Goal: Information Seeking & Learning: Learn about a topic

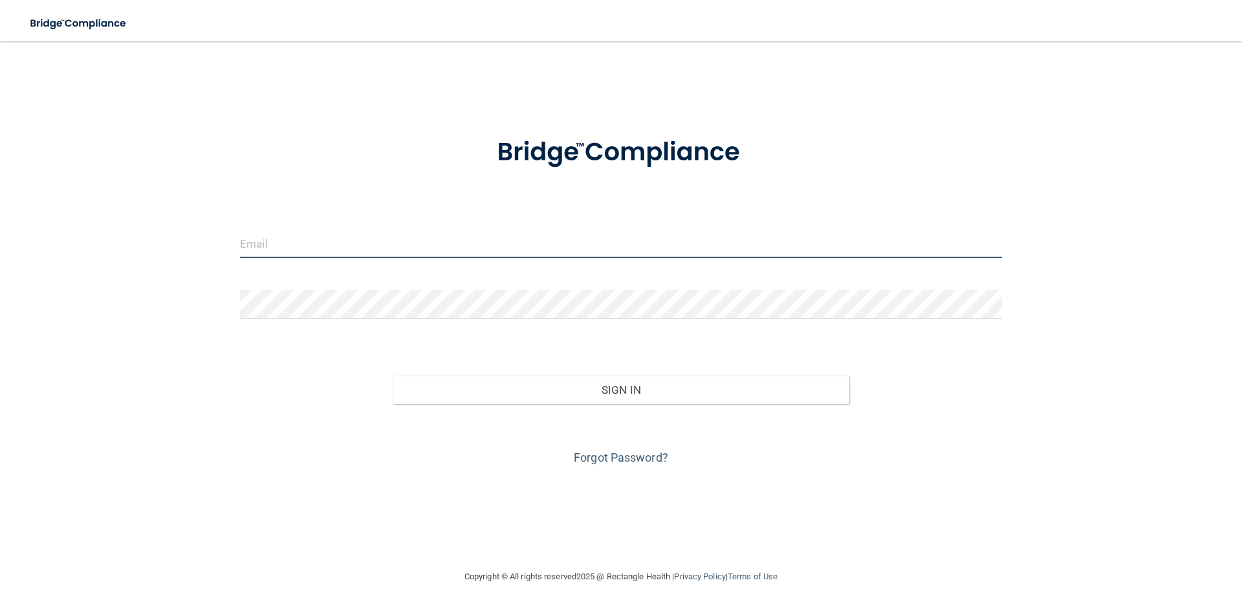
click at [270, 245] on input "email" at bounding box center [621, 243] width 762 height 29
type input "[PERSON_NAME][EMAIL_ADDRESS][DOMAIN_NAME]"
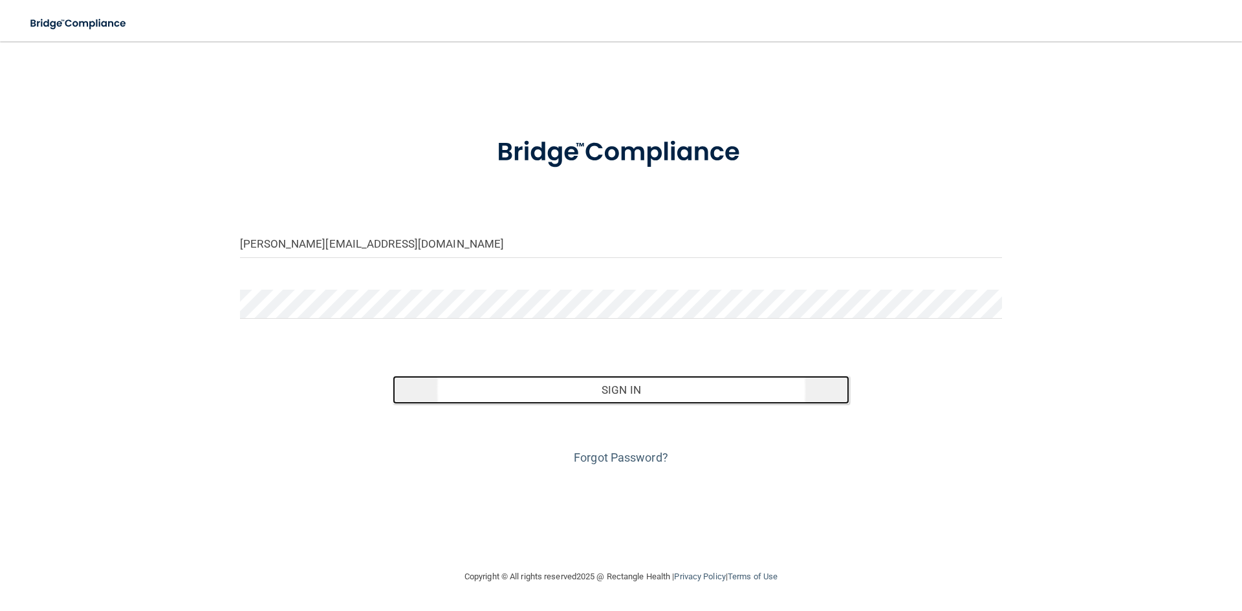
click at [614, 396] on button "Sign In" at bounding box center [621, 390] width 457 height 28
click at [622, 387] on button "Sign In" at bounding box center [621, 390] width 457 height 28
click at [606, 393] on button "Sign In" at bounding box center [621, 390] width 457 height 28
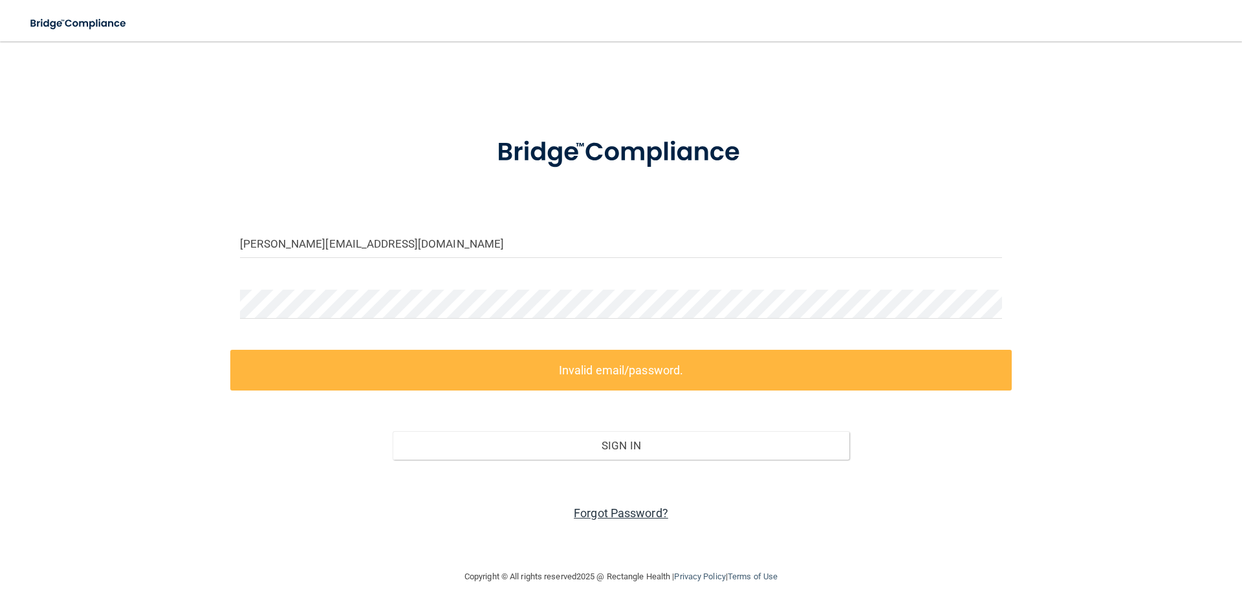
click at [617, 513] on link "Forgot Password?" at bounding box center [621, 513] width 94 height 14
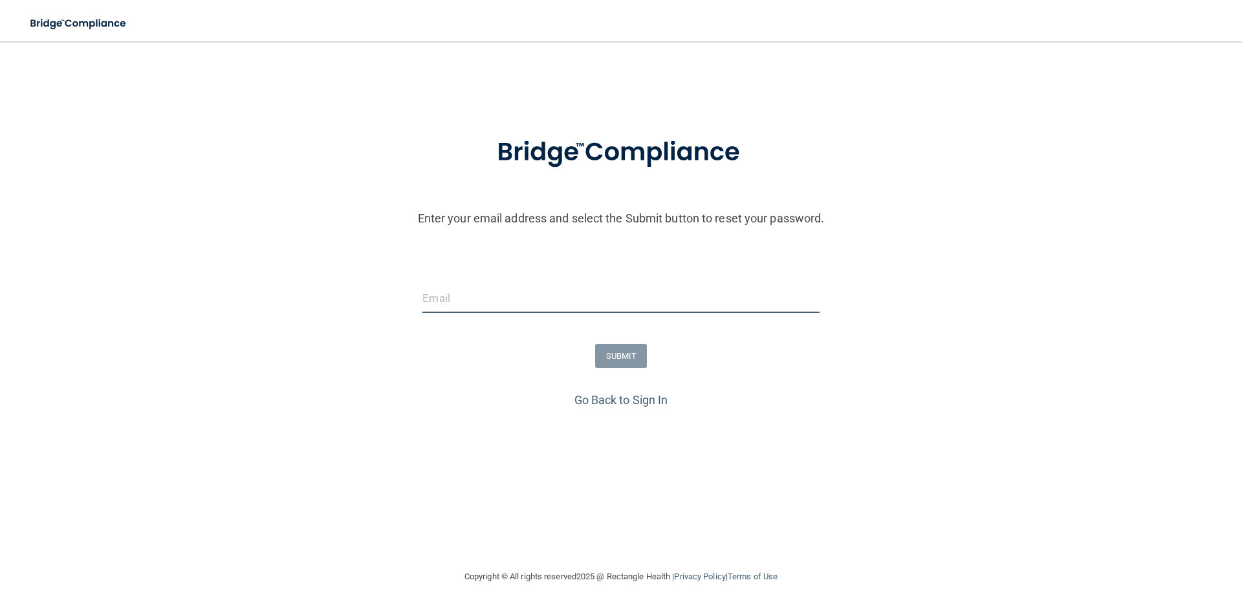
click at [450, 295] on input "email" at bounding box center [620, 298] width 397 height 29
type input "[PERSON_NAME][EMAIL_ADDRESS][DOMAIN_NAME]"
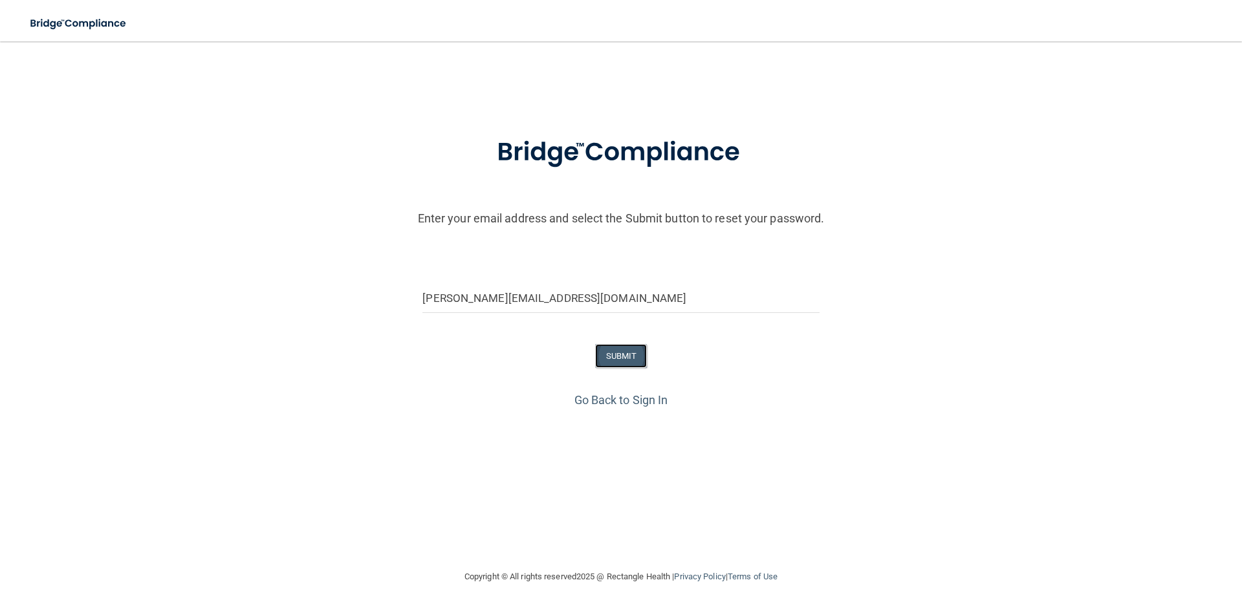
click at [623, 356] on button "SUBMIT" at bounding box center [621, 356] width 52 height 24
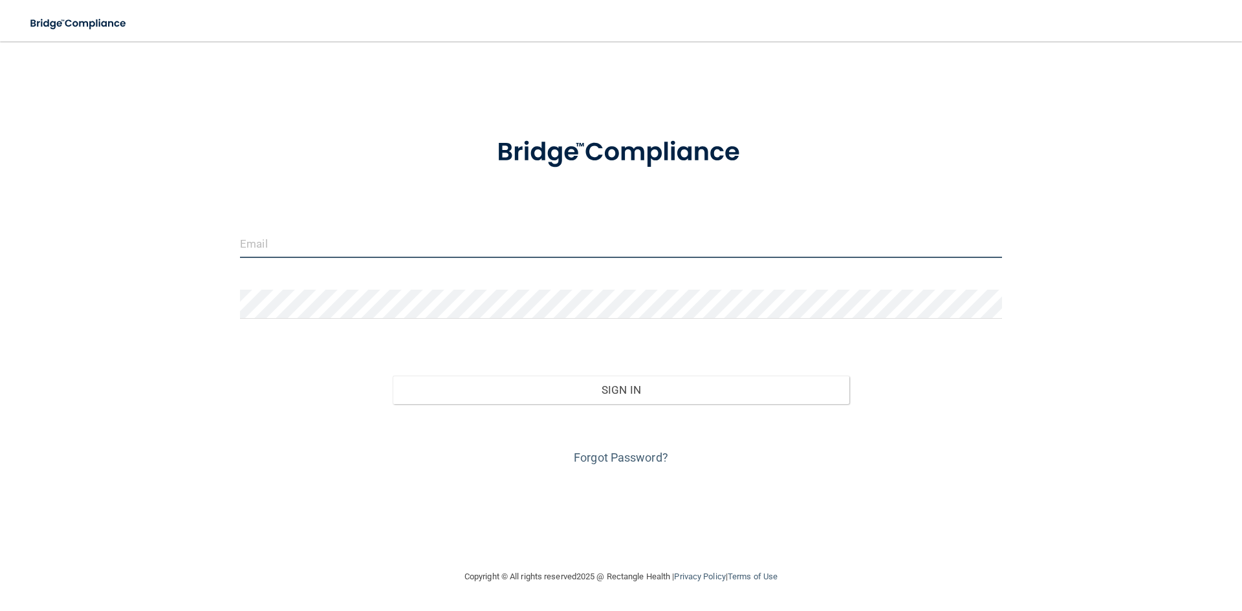
click at [271, 247] on input "email" at bounding box center [621, 243] width 762 height 29
type input "[PERSON_NAME][EMAIL_ADDRESS][DOMAIN_NAME]"
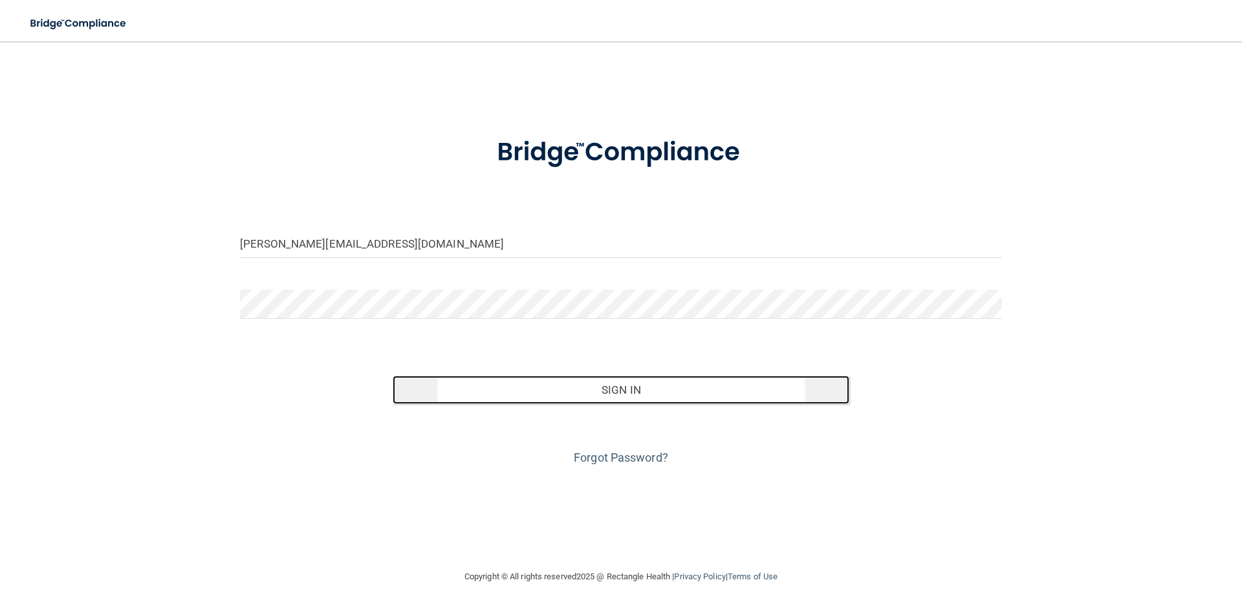
click at [582, 396] on button "Sign In" at bounding box center [621, 390] width 457 height 28
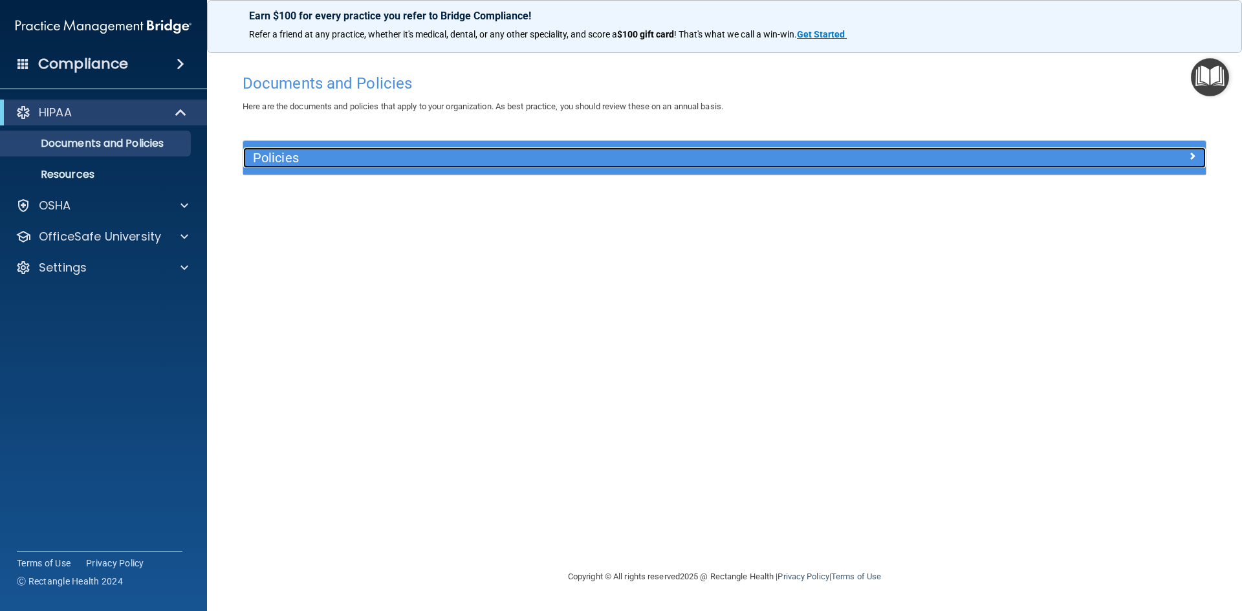
click at [266, 157] on h5 "Policies" at bounding box center [604, 158] width 702 height 14
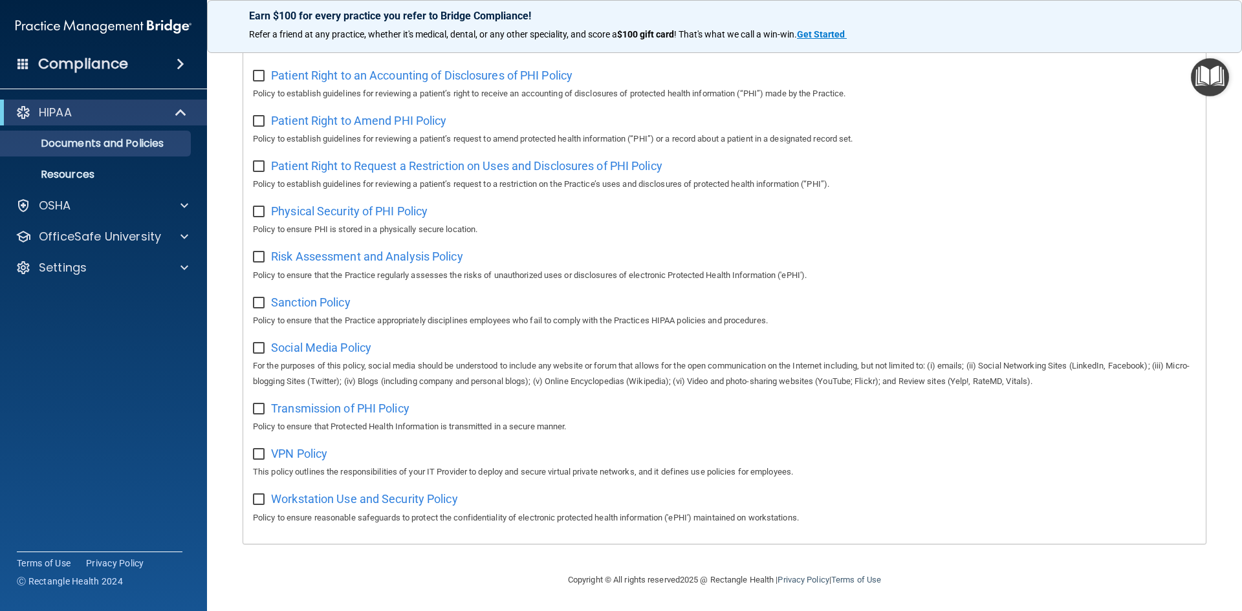
scroll to position [686, 0]
click at [100, 118] on div "HIPAA" at bounding box center [86, 113] width 160 height 16
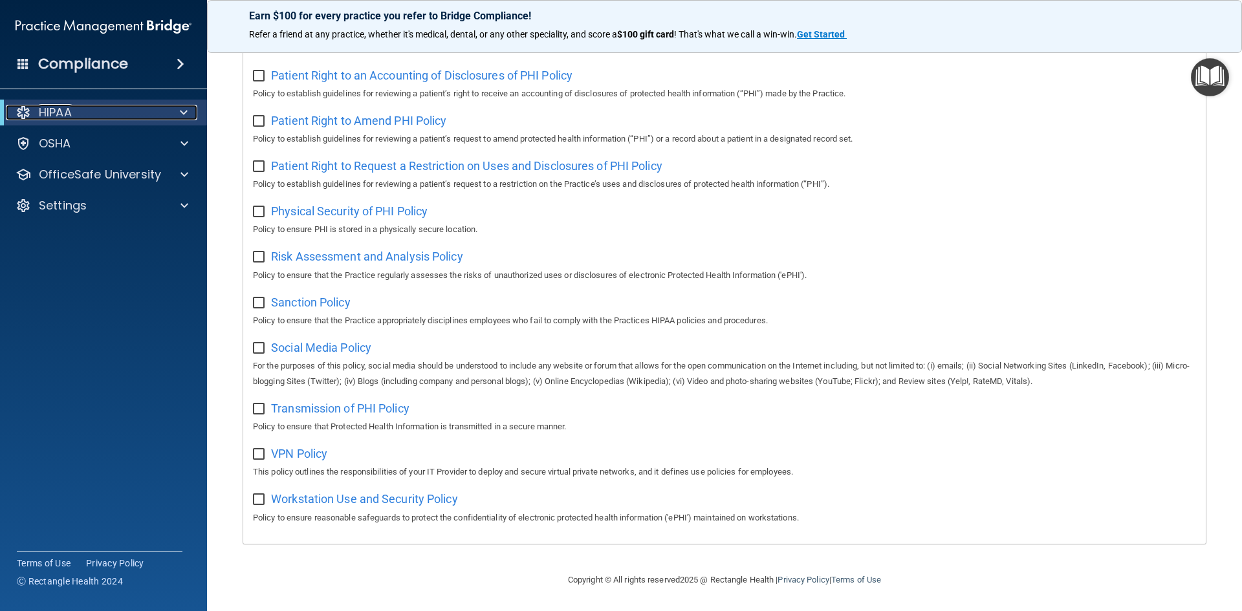
click at [100, 118] on div "HIPAA" at bounding box center [86, 113] width 160 height 16
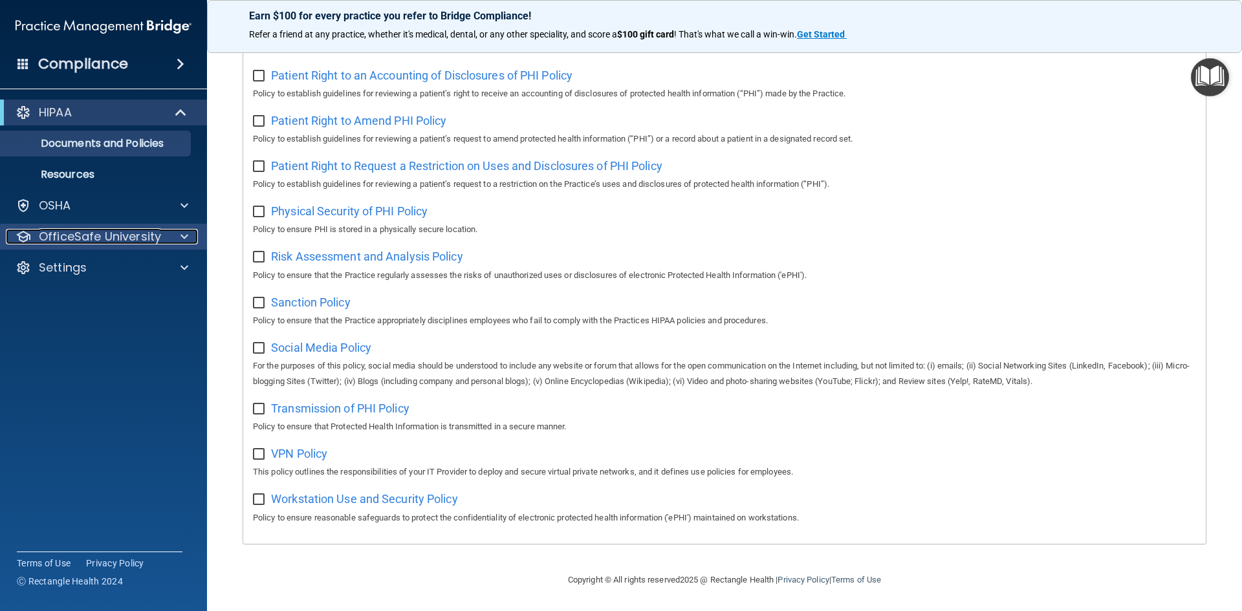
click at [80, 237] on p "OfficeSafe University" at bounding box center [100, 237] width 122 height 16
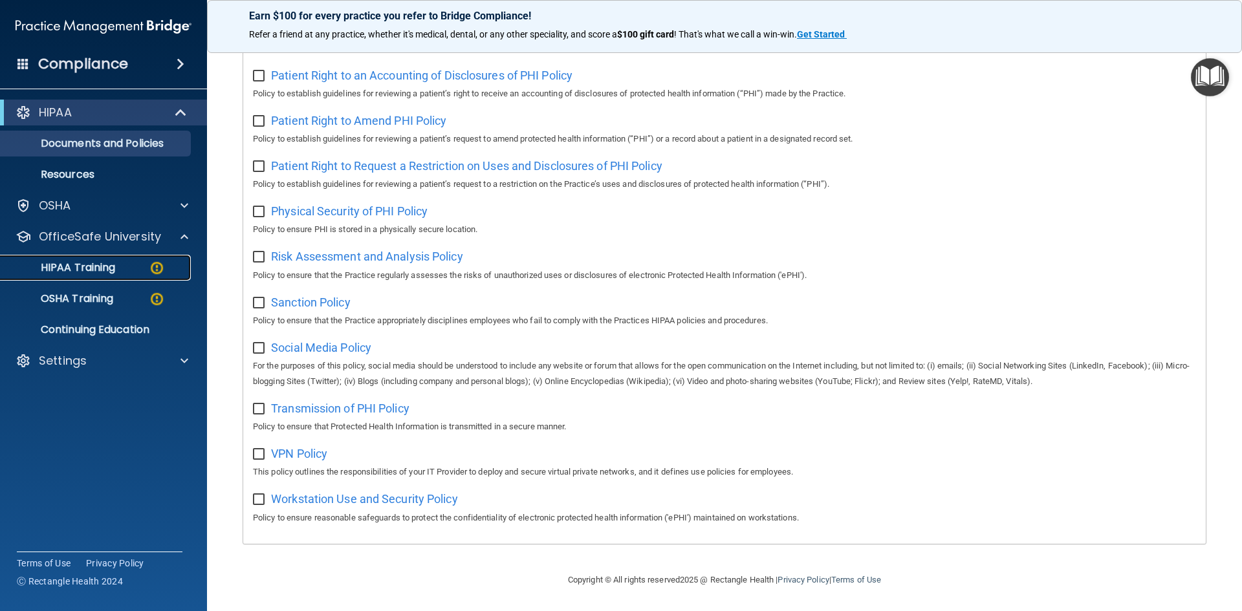
click at [103, 265] on p "HIPAA Training" at bounding box center [61, 267] width 107 height 13
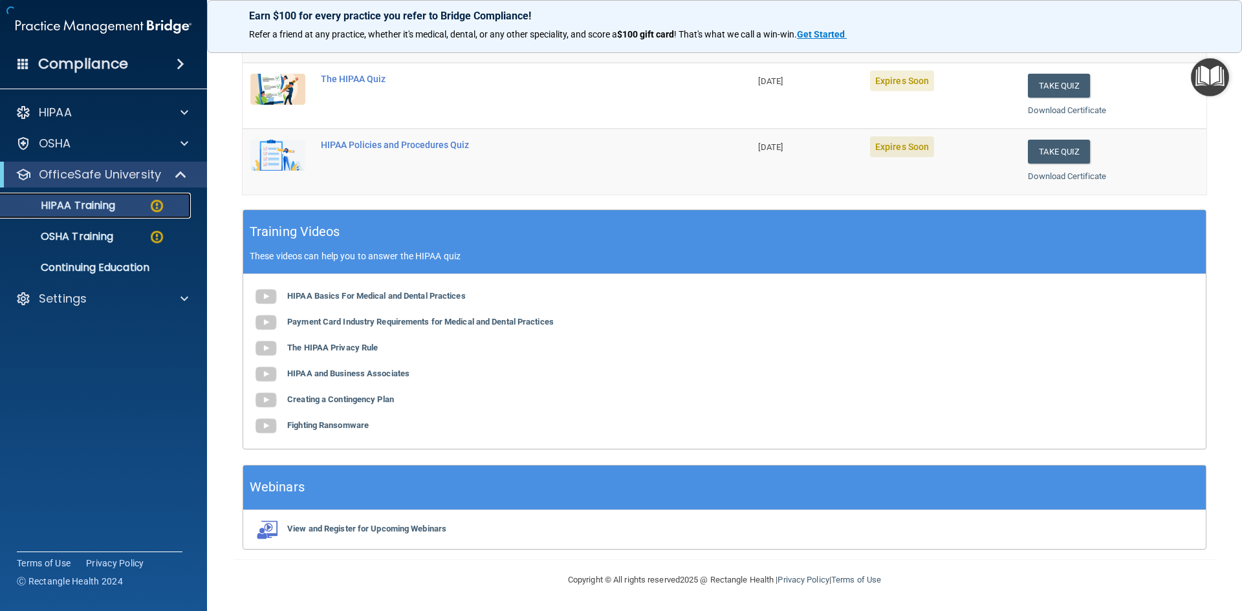
scroll to position [363, 0]
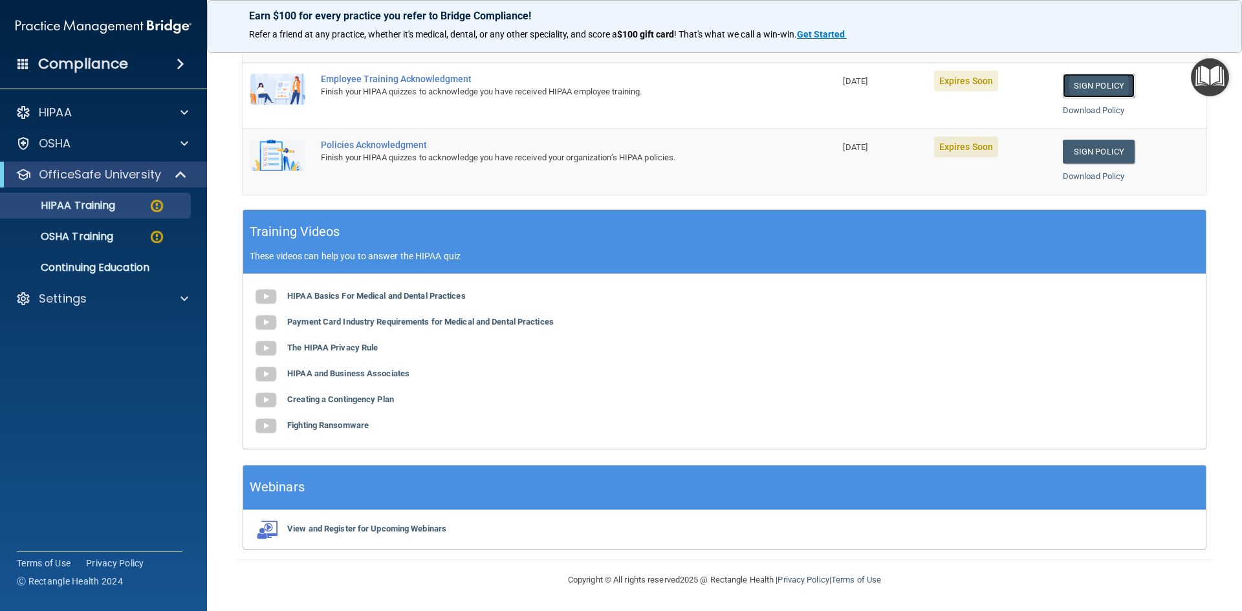
click at [1082, 85] on link "Sign Policy" at bounding box center [1099, 86] width 72 height 24
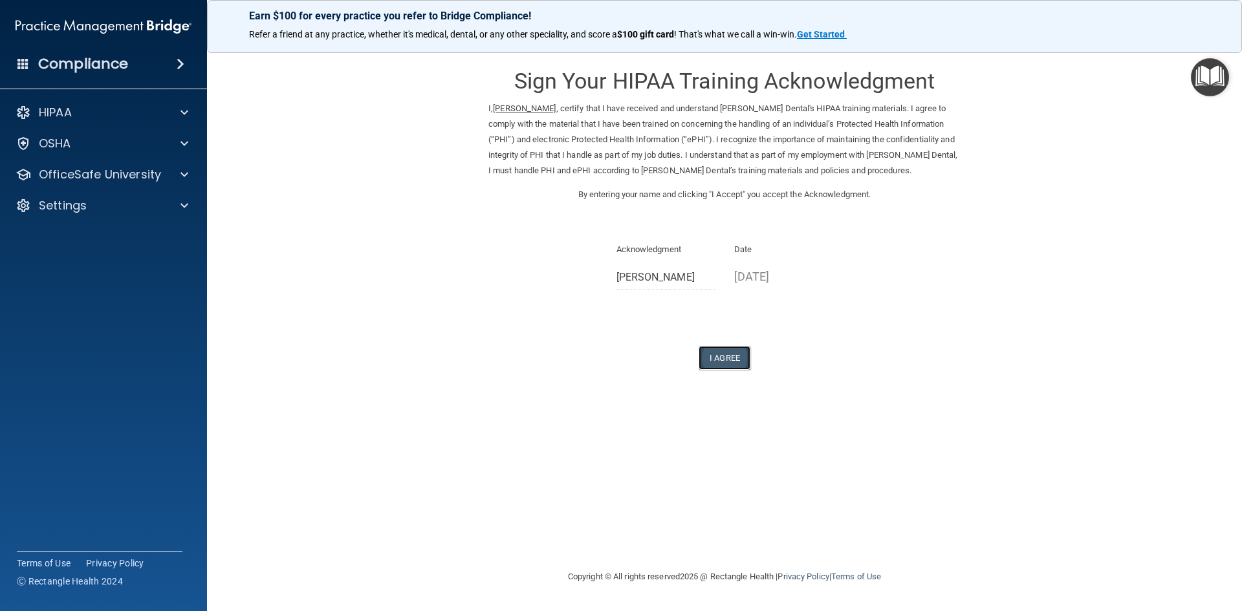
click at [726, 360] on button "I Agree" at bounding box center [725, 358] width 52 height 24
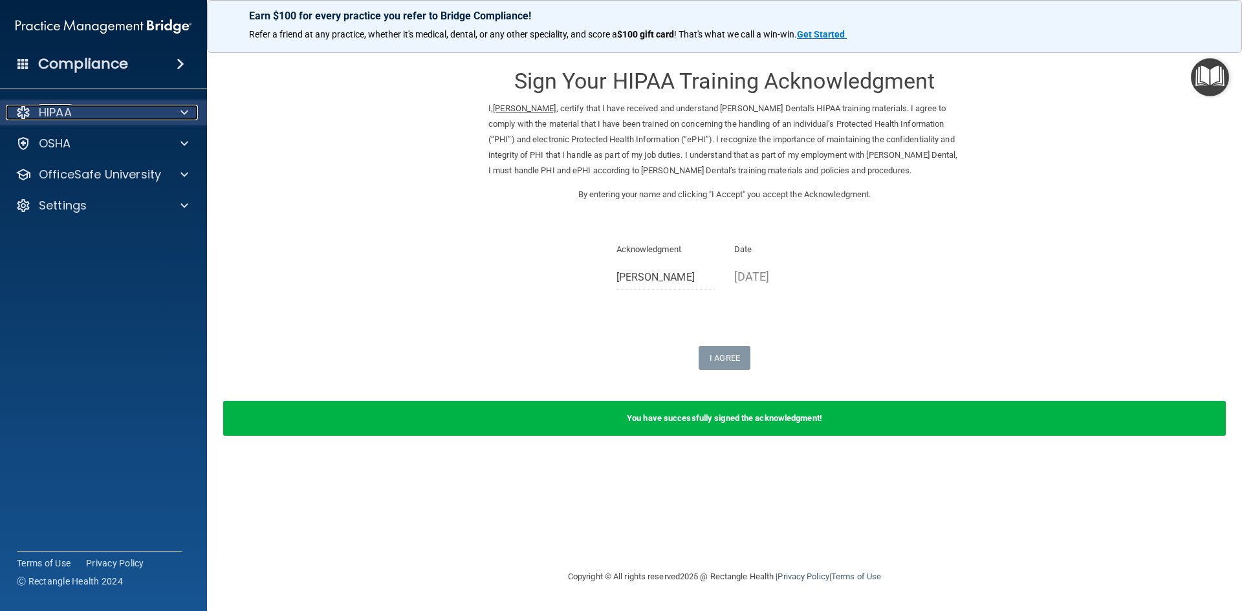
click at [77, 115] on div "HIPAA" at bounding box center [86, 113] width 160 height 16
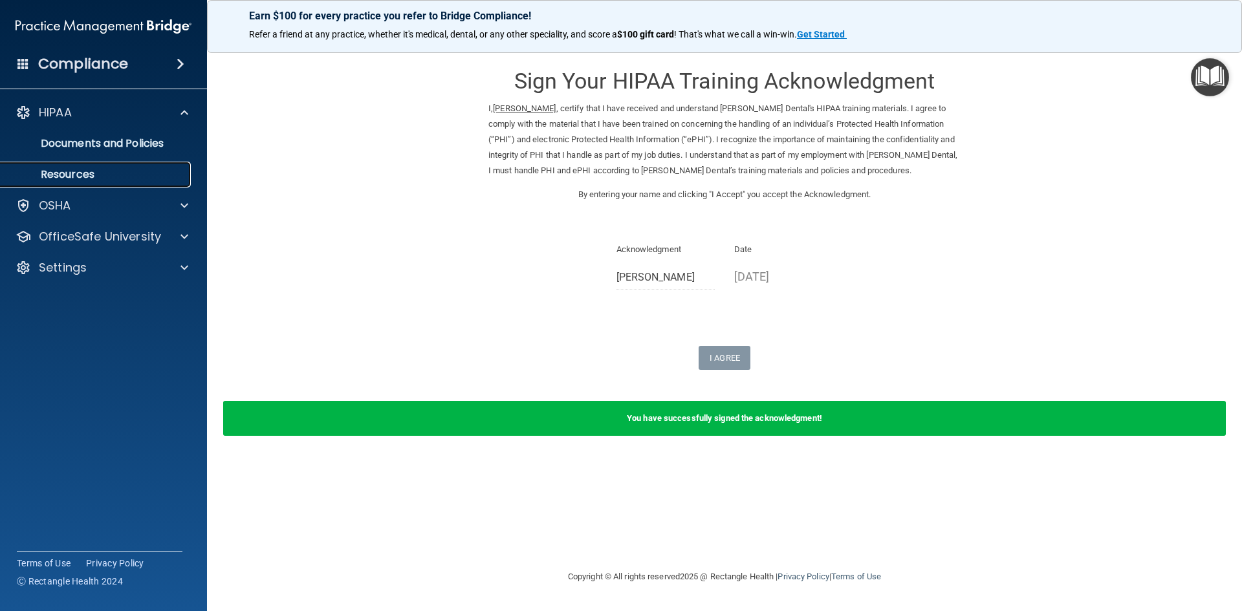
click at [77, 177] on p "Resources" at bounding box center [96, 174] width 177 height 13
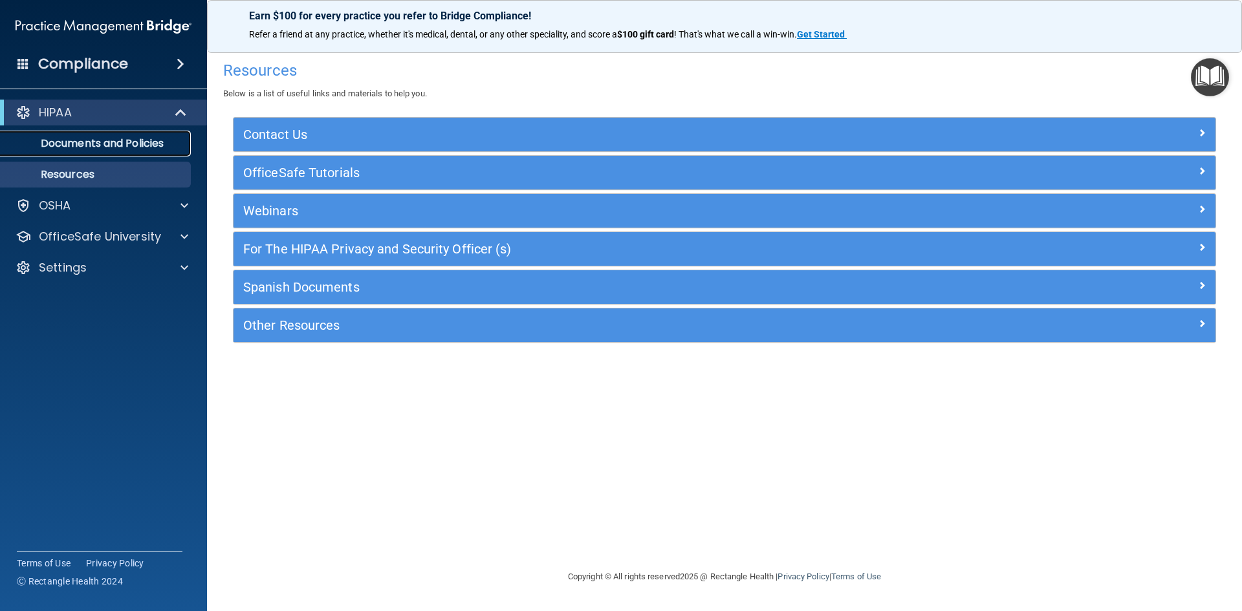
click at [82, 147] on p "Documents and Policies" at bounding box center [96, 143] width 177 height 13
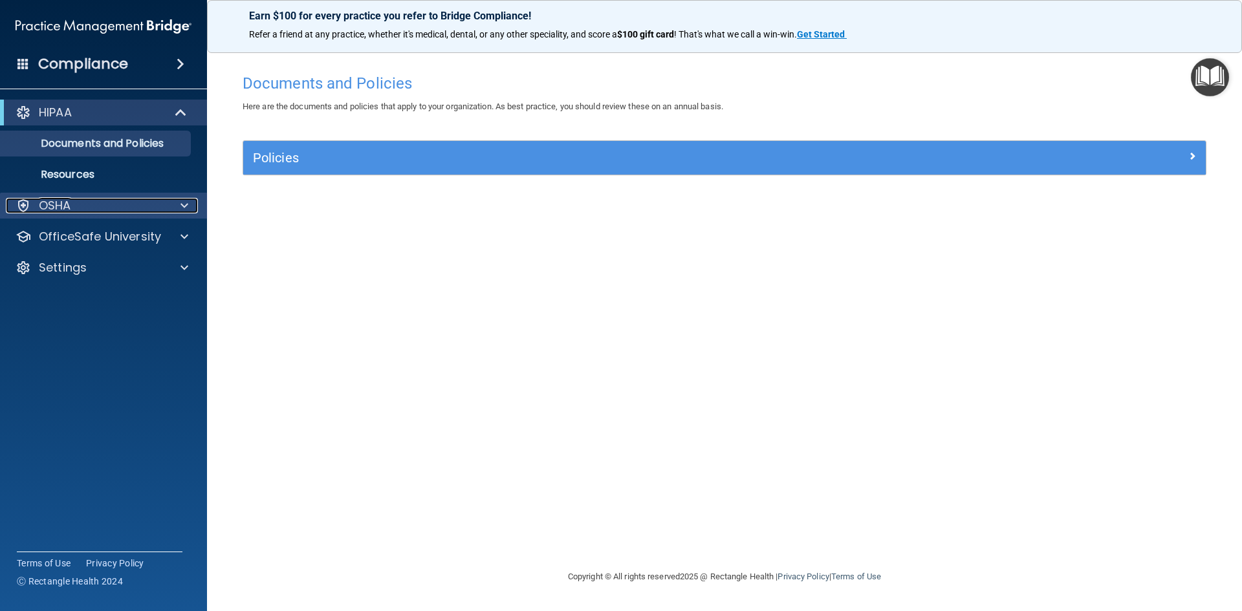
click at [63, 203] on p "OSHA" at bounding box center [55, 206] width 32 height 16
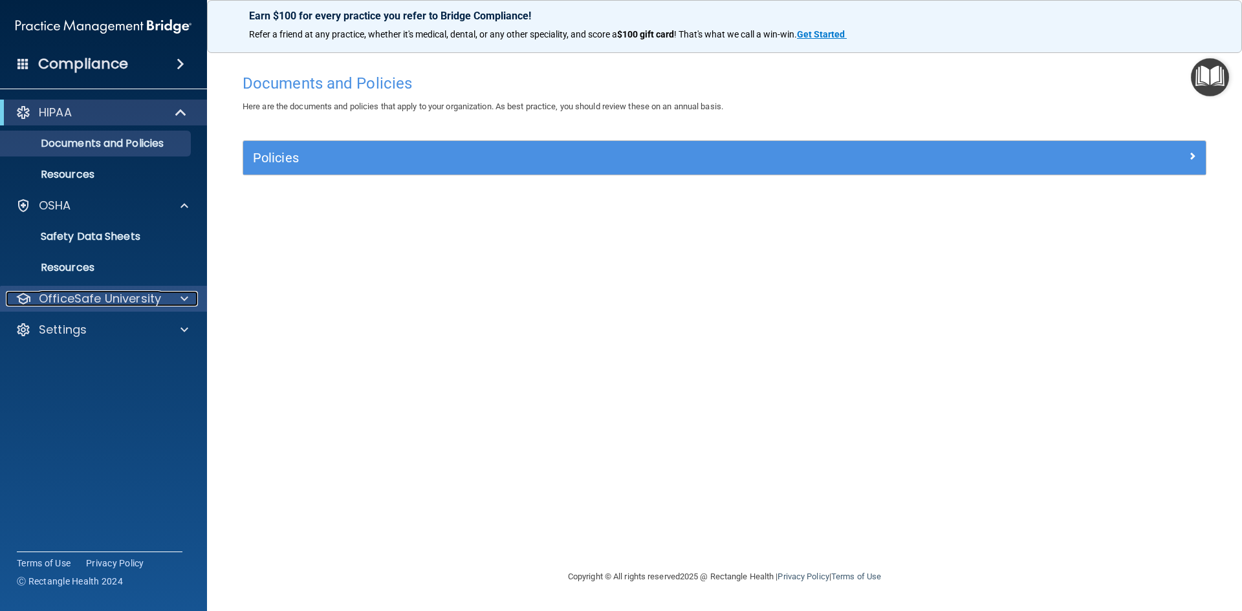
click at [76, 299] on p "OfficeSafe University" at bounding box center [100, 299] width 122 height 16
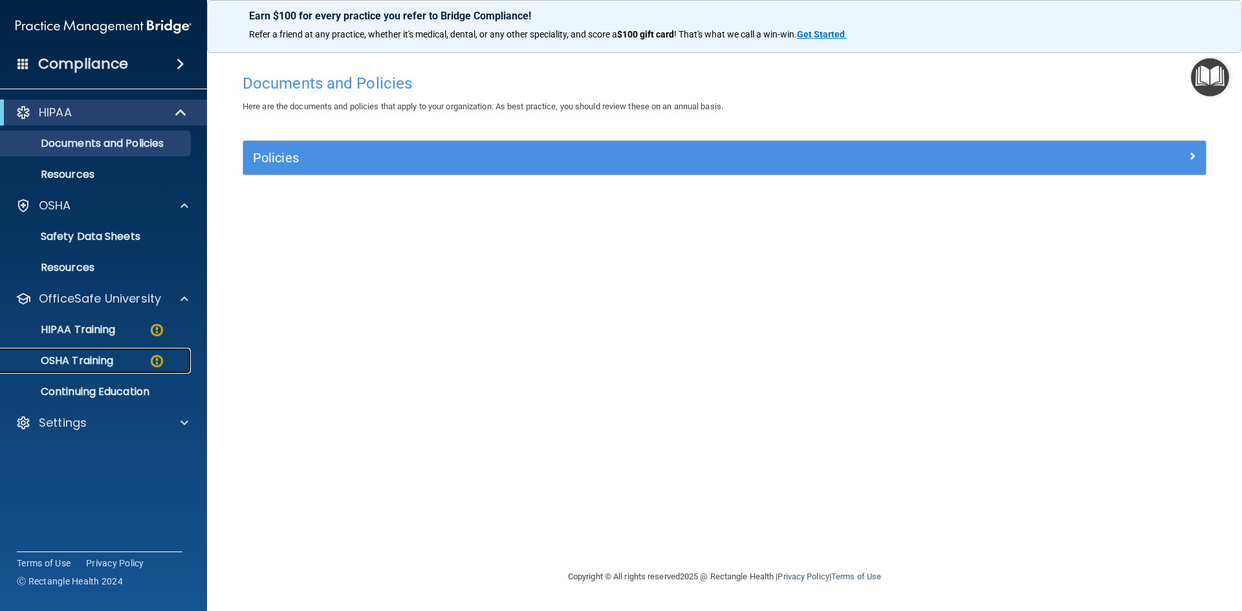
click at [101, 360] on p "OSHA Training" at bounding box center [60, 360] width 105 height 13
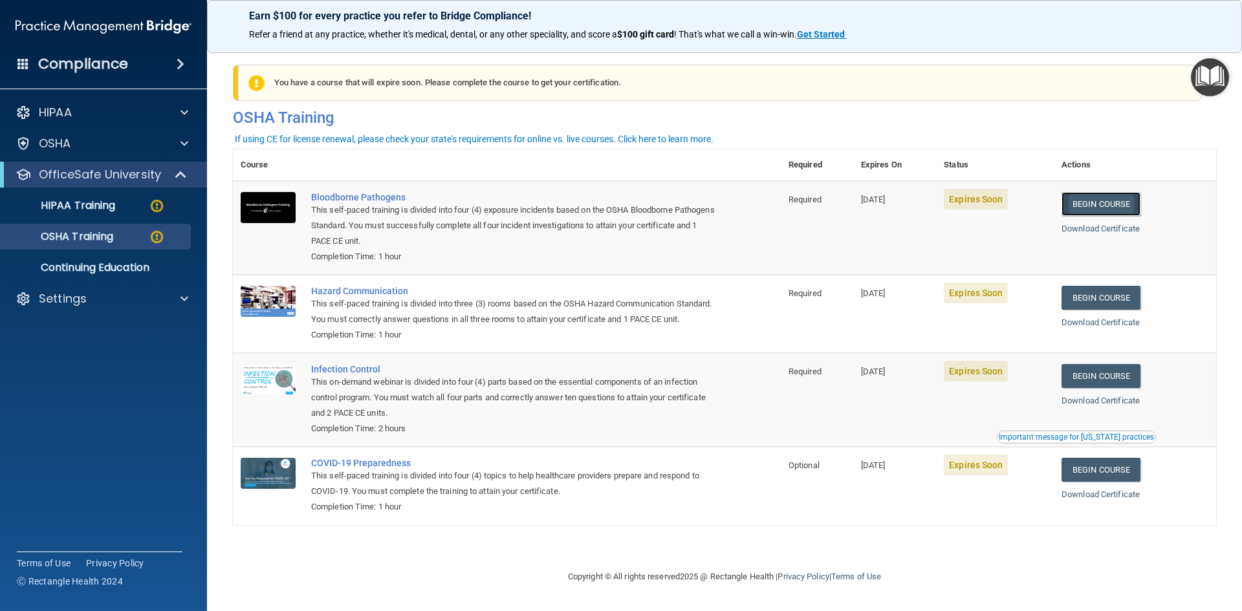
click at [1116, 208] on link "Begin Course" at bounding box center [1100, 204] width 79 height 24
